Goal: Task Accomplishment & Management: Use online tool/utility

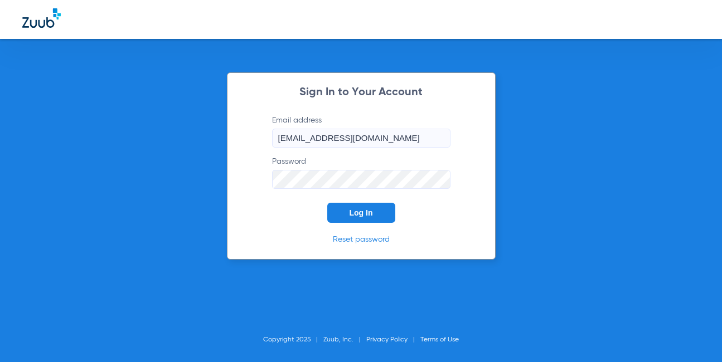
click at [360, 210] on span "Log In" at bounding box center [361, 212] width 23 height 9
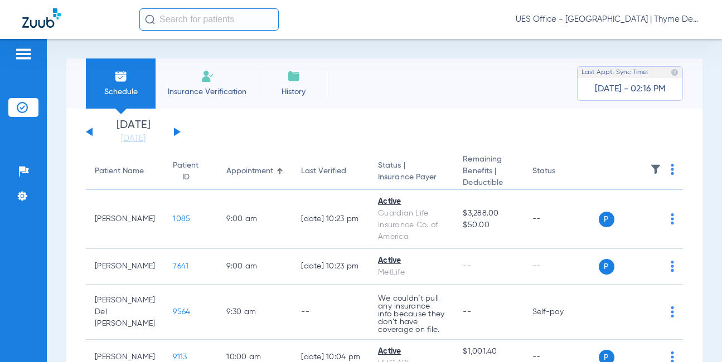
click at [210, 90] on span "Insurance Verification" at bounding box center [207, 91] width 86 height 11
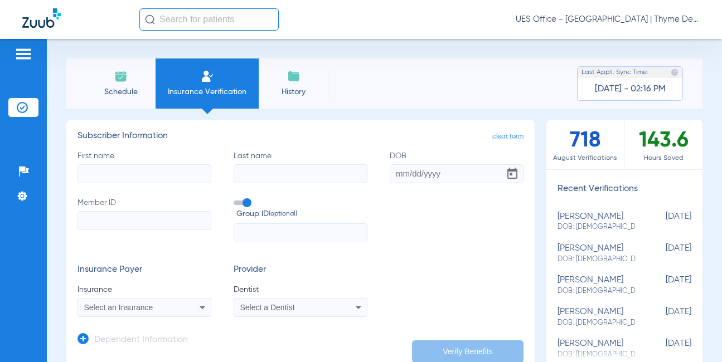
click at [592, 215] on div "[PERSON_NAME] DOB: [DEMOGRAPHIC_DATA]" at bounding box center [596, 222] width 78 height 21
type input "[PERSON_NAME]"
type input "[DATE]"
type input "933057810"
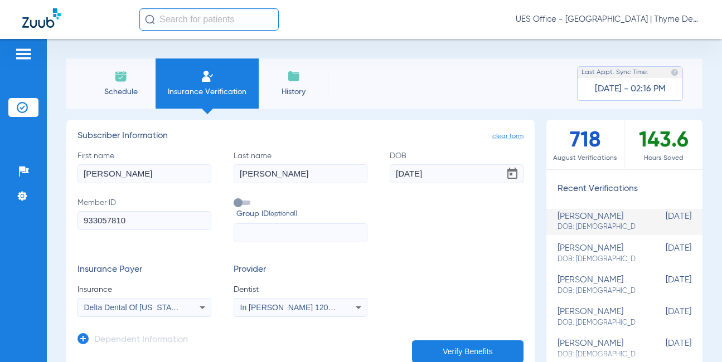
click at [439, 343] on button "Verify Benefits" at bounding box center [467, 352] width 111 height 22
